Goal: Information Seeking & Learning: Stay updated

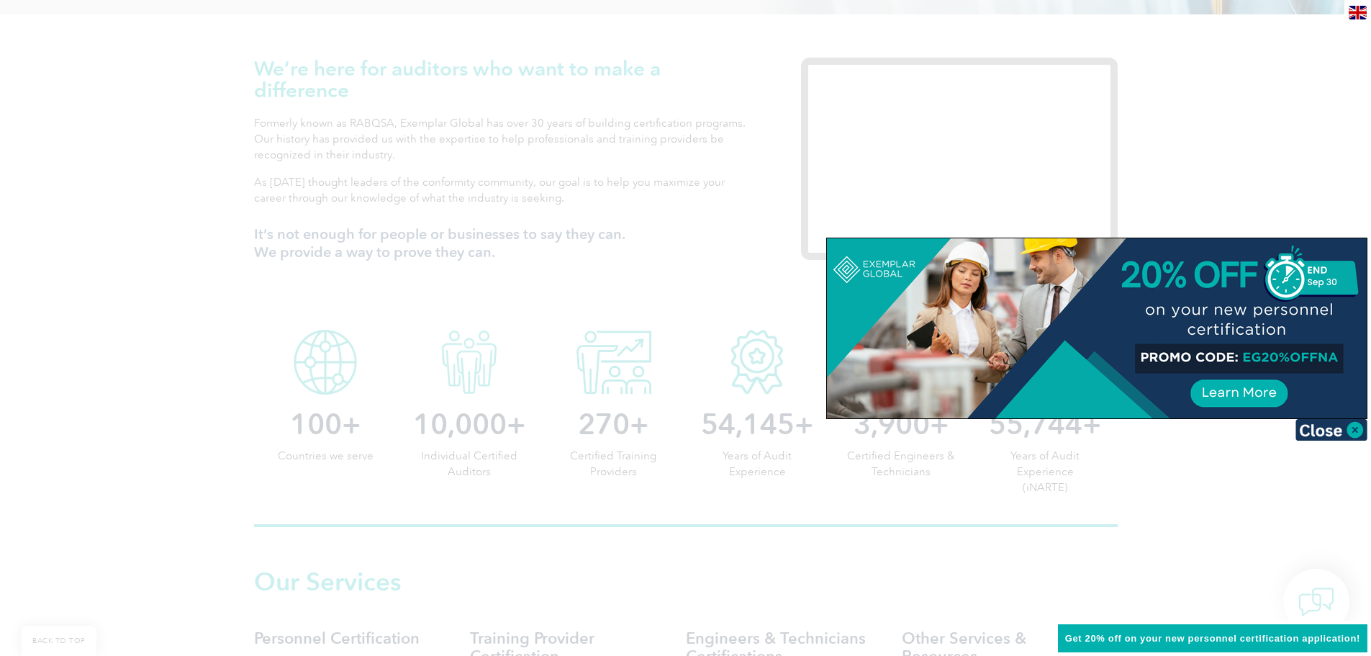
scroll to position [432, 0]
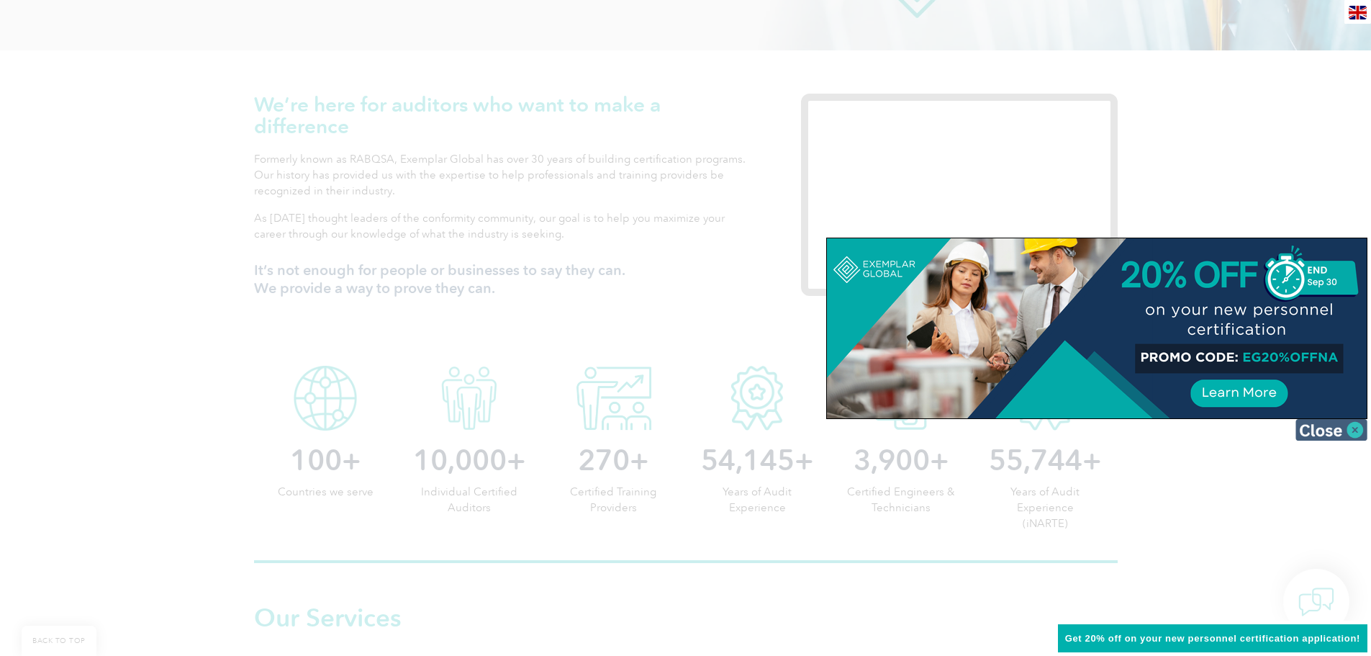
click at [1329, 432] on img at bounding box center [1332, 430] width 72 height 22
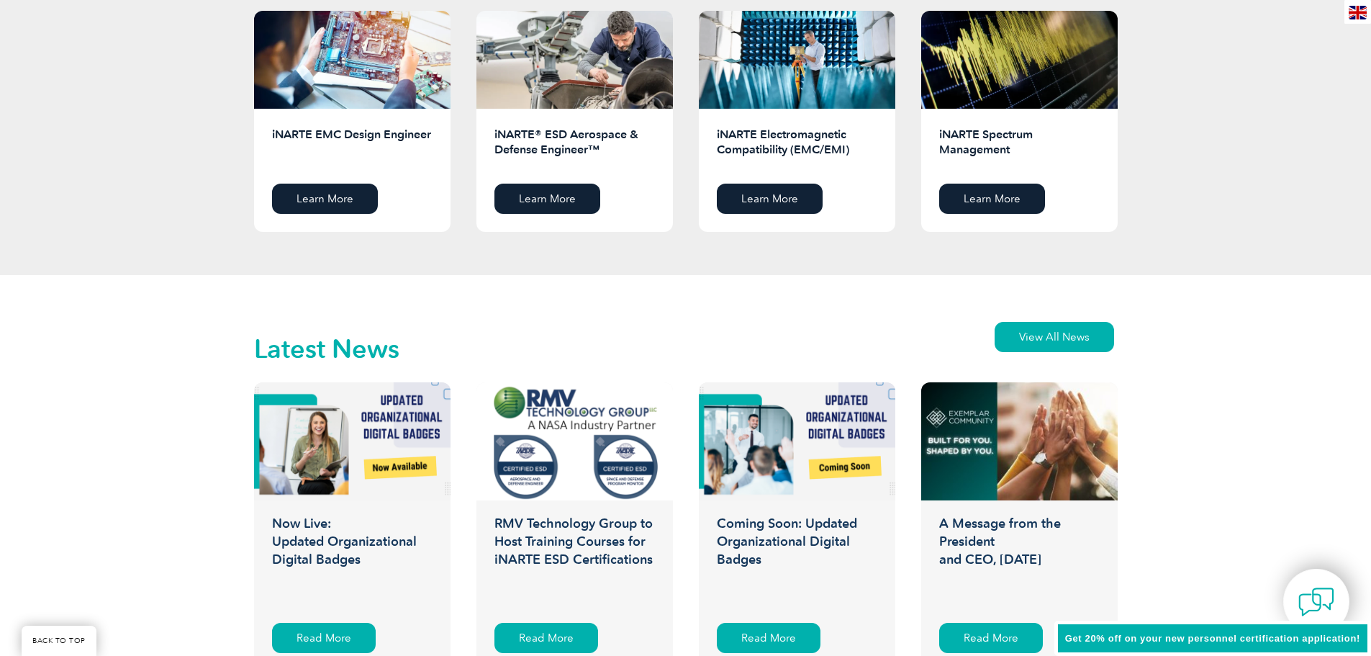
scroll to position [2015, 0]
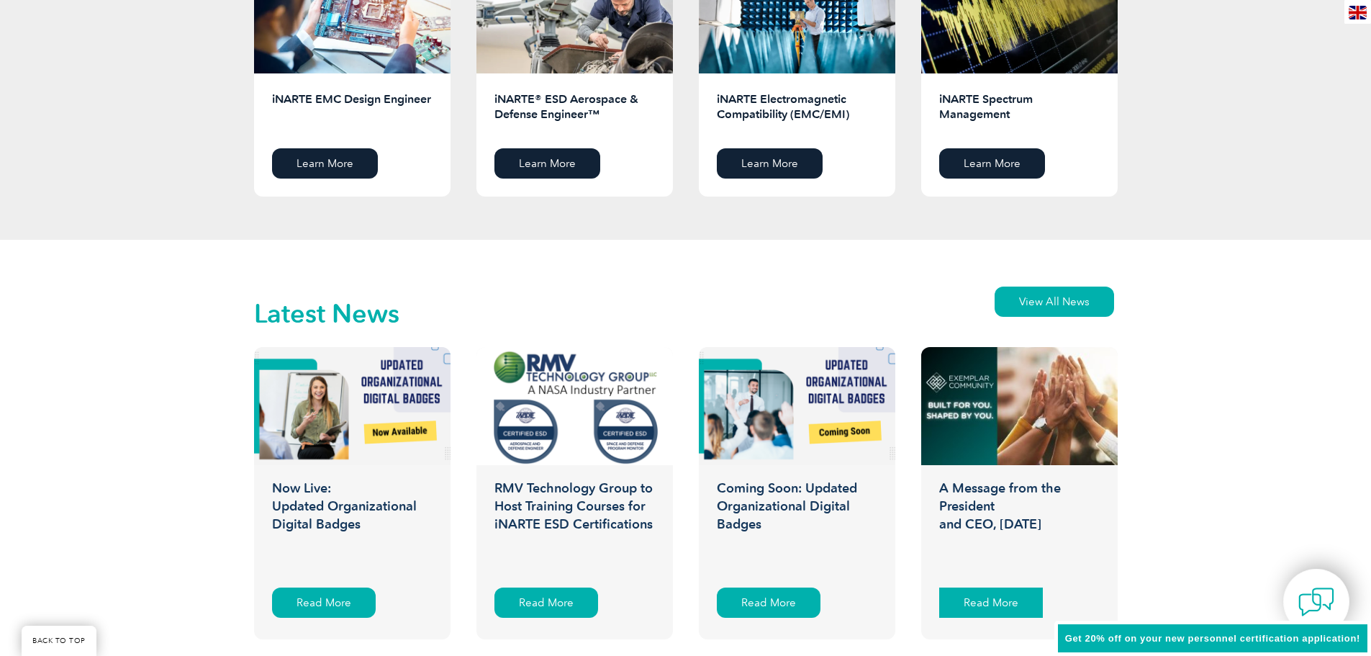
click at [1016, 595] on div "Read More" at bounding box center [991, 602] width 104 height 30
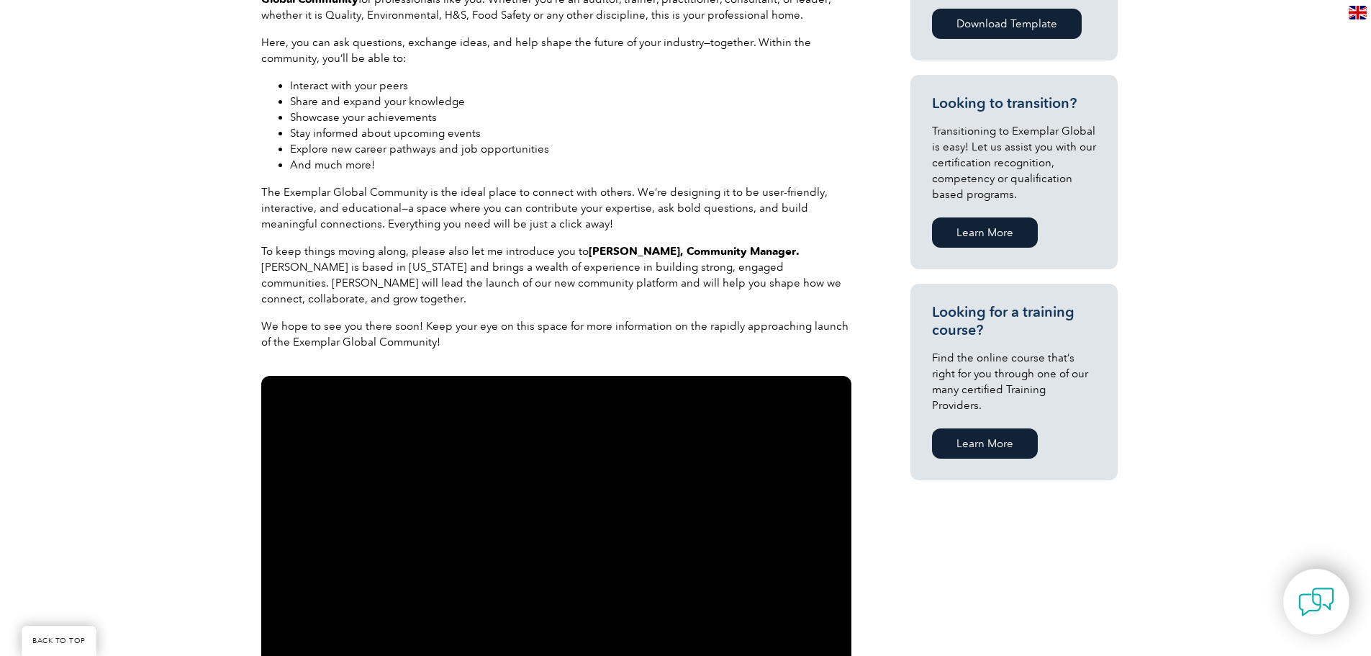
scroll to position [864, 0]
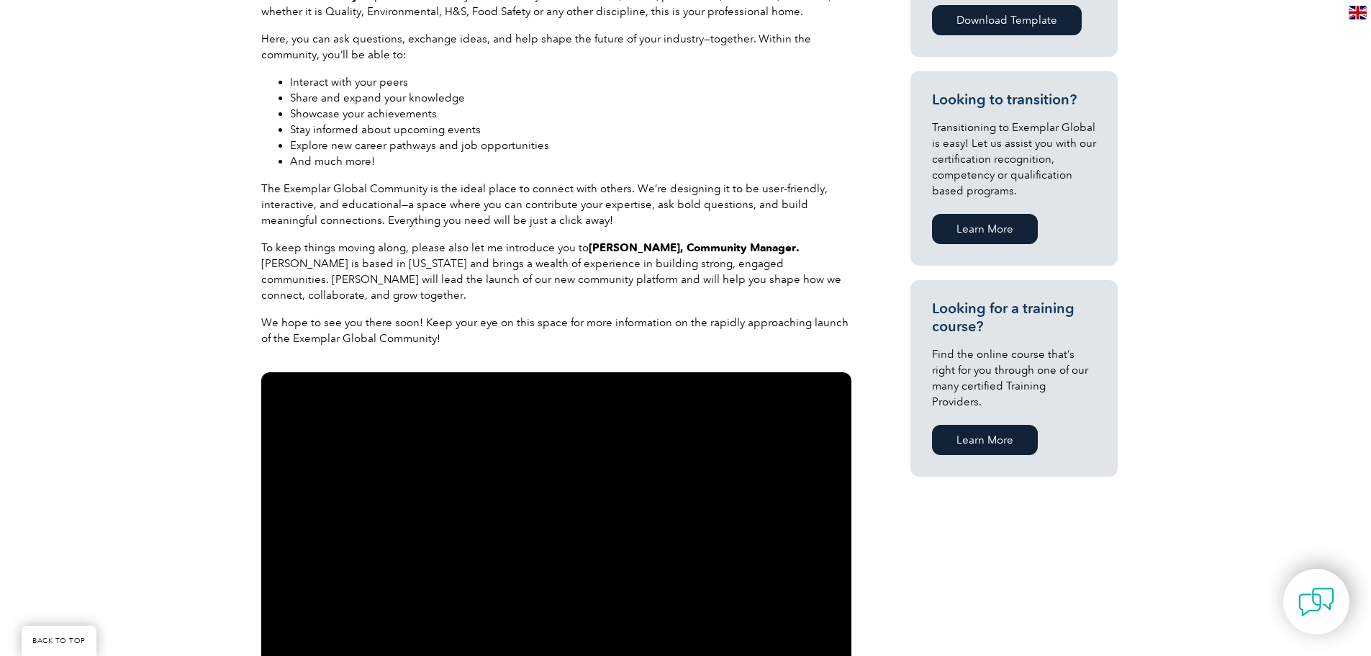
drag, startPoint x: 417, startPoint y: 123, endPoint x: 479, endPoint y: 265, distance: 155.0
click at [417, 123] on li "Stay informed about upcoming events" at bounding box center [570, 130] width 561 height 16
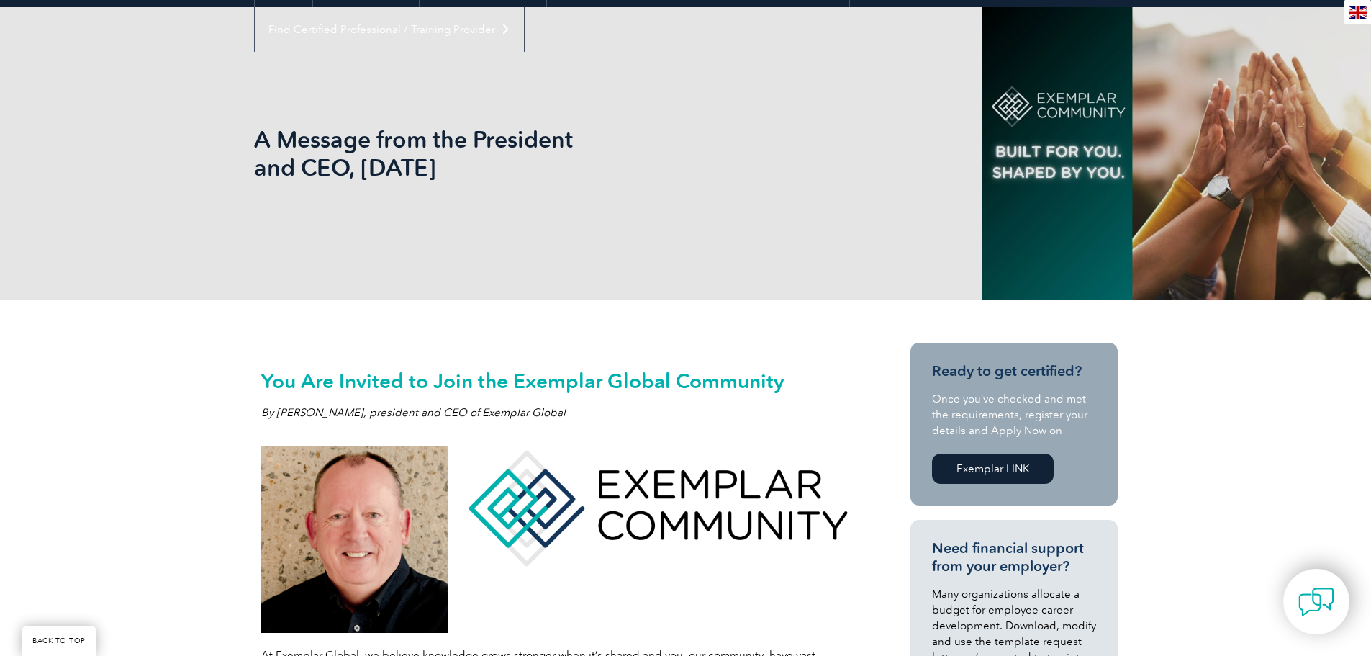
scroll to position [216, 0]
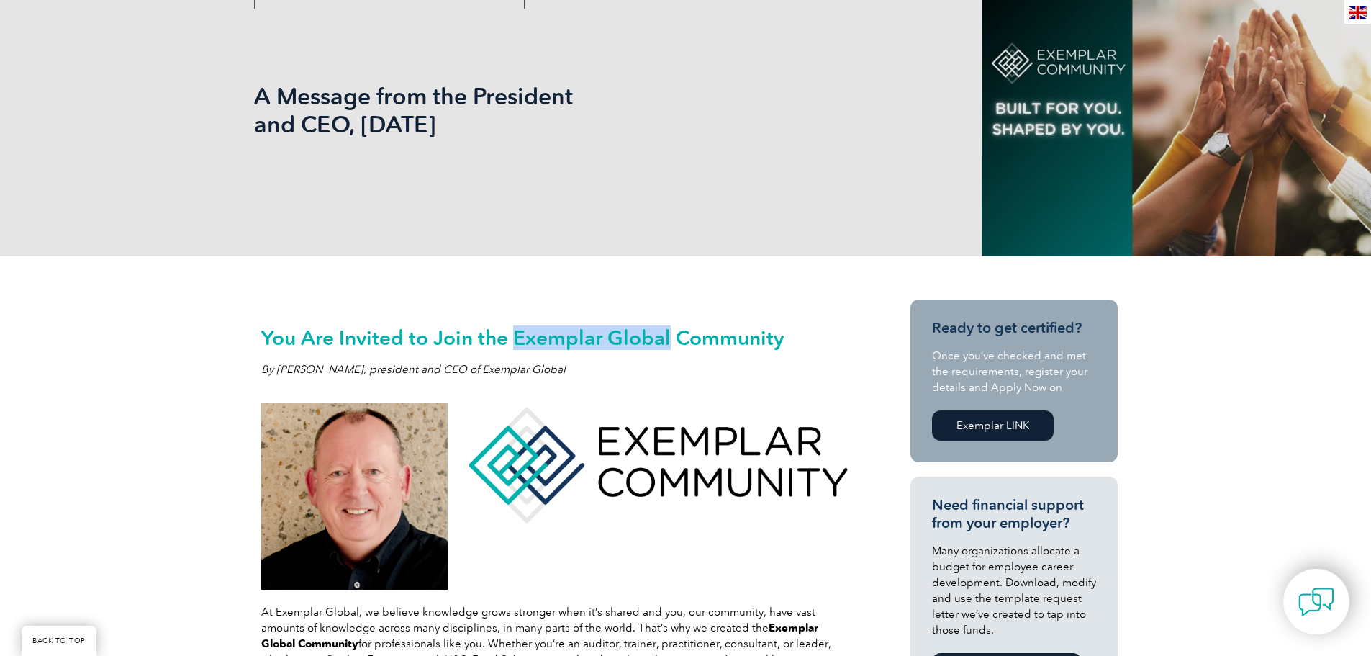
drag, startPoint x: 515, startPoint y: 338, endPoint x: 668, endPoint y: 336, distance: 153.3
click at [668, 336] on h2 "You Are Invited to Join the Exemplar Global Community" at bounding box center [556, 337] width 590 height 23
copy h2 "Exemplar Global"
